Goal: Understand process/instructions: Learn how to perform a task or action

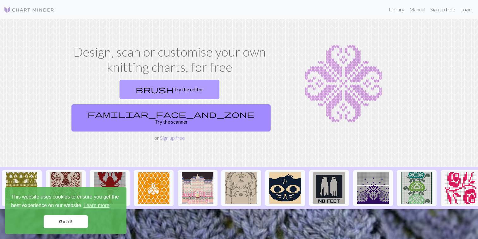
click at [147, 90] on link "brush Try the editor" at bounding box center [169, 90] width 100 height 20
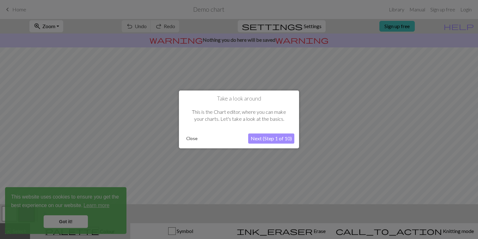
click at [261, 139] on button "Next (Step 1 of 10)" at bounding box center [271, 139] width 46 height 10
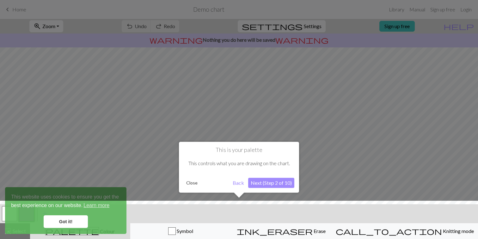
click at [274, 185] on button "Next (Step 2 of 10)" at bounding box center [271, 183] width 46 height 10
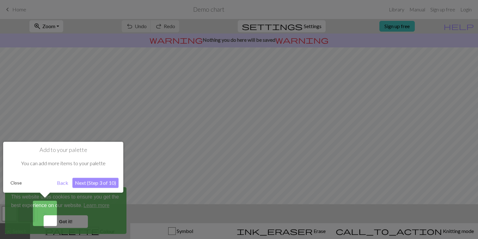
click at [113, 175] on div "Add to your palette You can add more items to your palette Close Back Next (Ste…" at bounding box center [63, 167] width 120 height 51
click at [112, 181] on button "Next (Step 3 of 10)" at bounding box center [95, 183] width 46 height 10
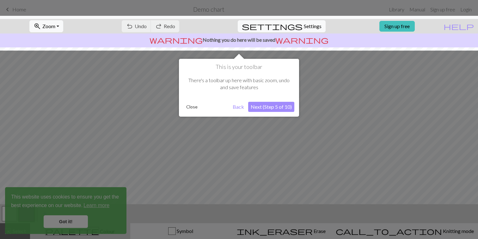
click at [266, 107] on button "Next (Step 5 of 10)" at bounding box center [271, 107] width 46 height 10
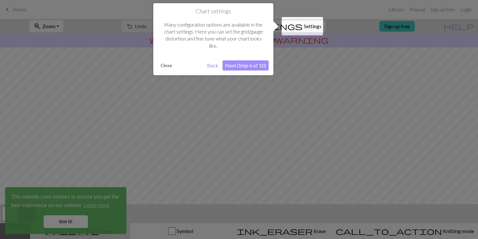
click at [244, 72] on div "Chart settings Many configuration options are available in the chart settings. …" at bounding box center [213, 39] width 120 height 72
click at [244, 67] on button "Next (Step 6 of 10)" at bounding box center [245, 65] width 46 height 10
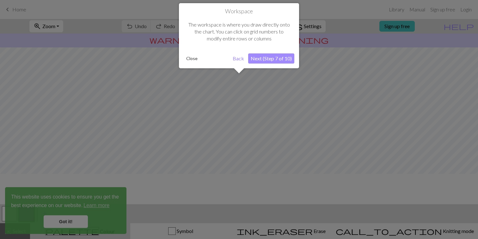
scroll to position [38, 0]
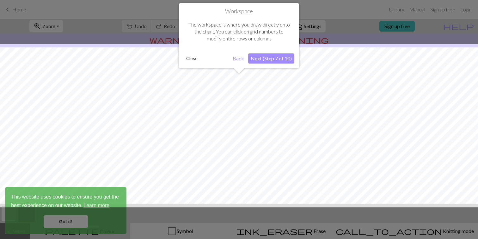
click at [267, 62] on button "Next (Step 7 of 10)" at bounding box center [271, 58] width 46 height 10
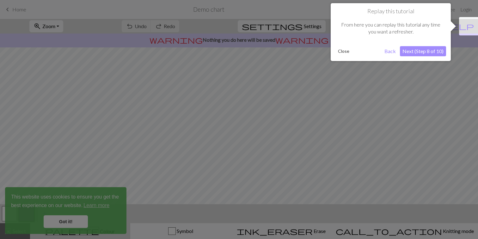
click at [431, 52] on button "Next (Step 8 of 10)" at bounding box center [423, 51] width 46 height 10
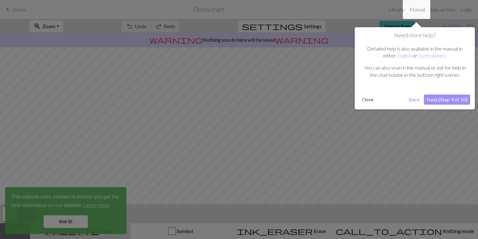
click at [444, 104] on button "Next (Step 9 of 10)" at bounding box center [447, 99] width 46 height 10
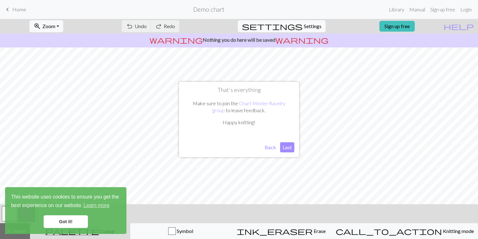
click at [287, 146] on button "Last" at bounding box center [287, 147] width 14 height 10
